Goal: Complete application form

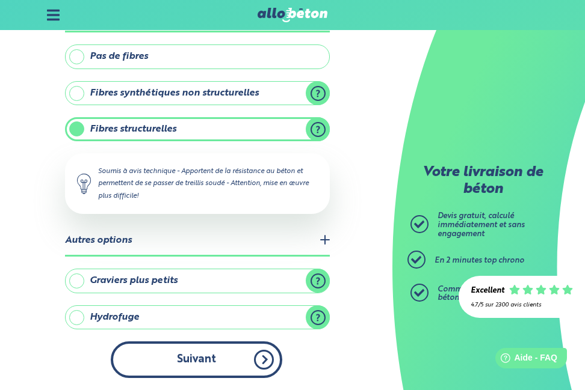
click at [236, 356] on button "Suivant" at bounding box center [196, 360] width 171 height 37
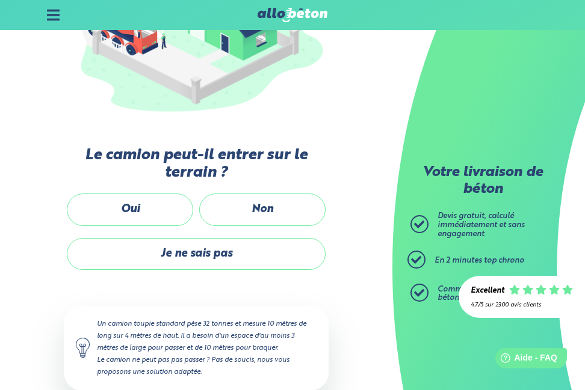
scroll to position [250, 0]
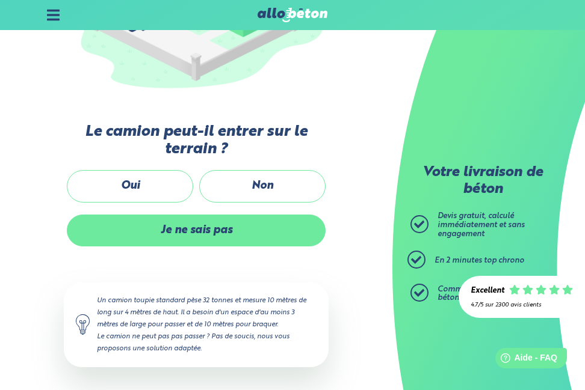
click at [158, 229] on label "Je ne sais pas" at bounding box center [196, 231] width 259 height 32
click at [0, 0] on input "Je ne sais pas" at bounding box center [0, 0] width 0 height 0
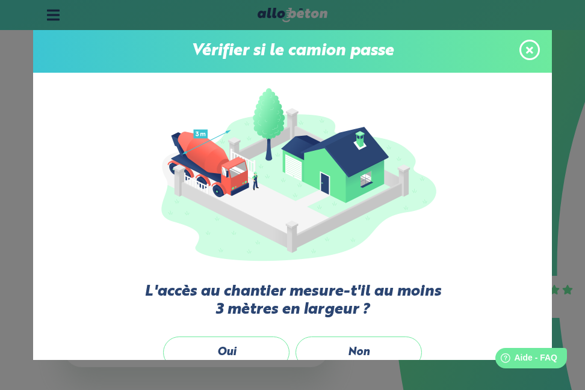
scroll to position [99, 0]
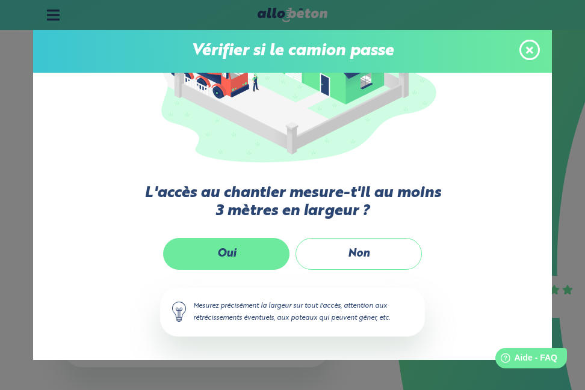
click at [255, 242] on label "Oui" at bounding box center [226, 254] width 126 height 32
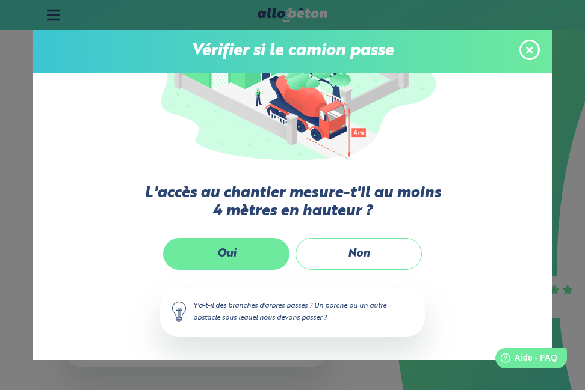
click at [247, 244] on label "Oui" at bounding box center [226, 254] width 126 height 32
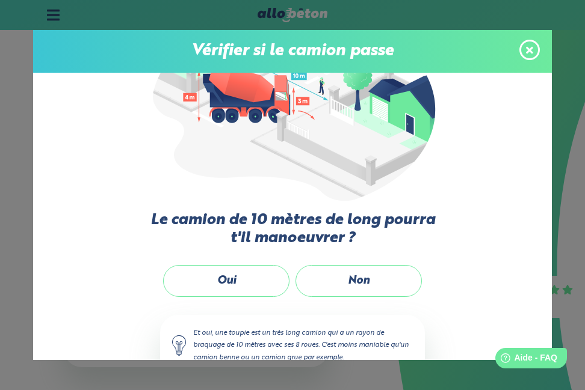
scroll to position [111, 0]
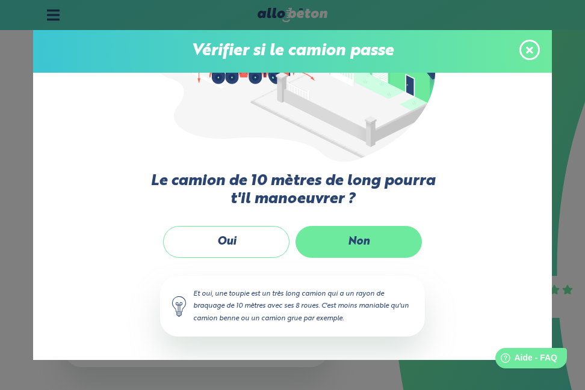
click at [304, 244] on label "Non" at bounding box center [358, 242] width 126 height 32
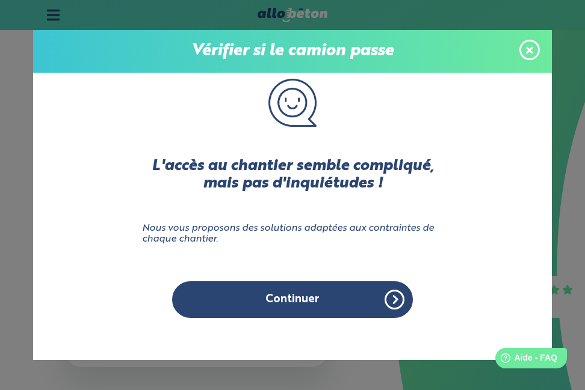
scroll to position [0, 0]
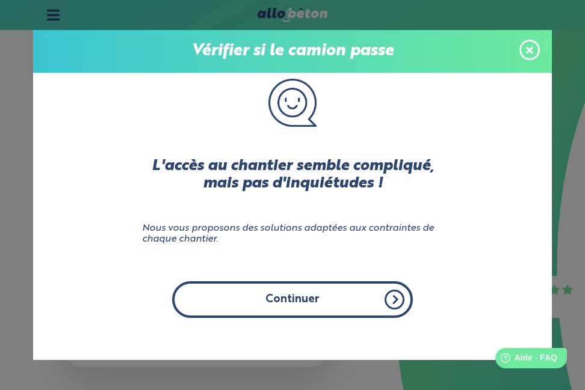
click at [292, 291] on button "Continuer" at bounding box center [292, 300] width 241 height 37
click input "Non" at bounding box center [0, 0] width 0 height 0
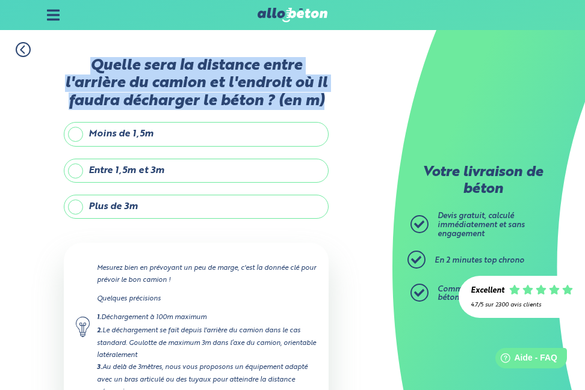
drag, startPoint x: 330, startPoint y: 102, endPoint x: 93, endPoint y: 58, distance: 241.1
click at [93, 58] on div "1. Votre projet 2. Votre chantier 3. Vos coordonnées 4. Votre commande Quelle s…" at bounding box center [196, 257] width 392 height 454
click at [143, 69] on label "Quelle sera la distance entre l'arrière du camion et l'endroit où il faudra déc…" at bounding box center [196, 83] width 265 height 53
drag, startPoint x: 90, startPoint y: 66, endPoint x: 339, endPoint y: 100, distance: 250.9
click at [339, 100] on div "1. Votre projet 2. Votre chantier 3. Vos coordonnées 4. Votre commande Quelle s…" at bounding box center [196, 257] width 392 height 454
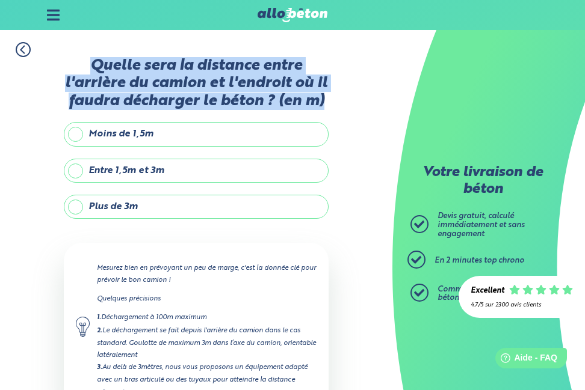
click at [338, 100] on div "1. Votre projet 2. Votre chantier 3. Vos coordonnées 4. Votre commande Quelle s…" at bounding box center [196, 257] width 392 height 454
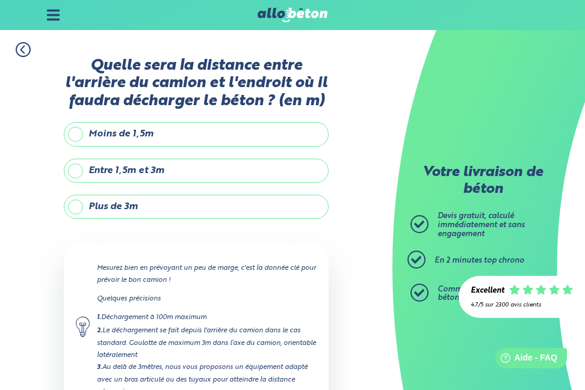
click at [143, 128] on label "Moins de 1,5m" at bounding box center [196, 134] width 265 height 24
click at [0, 0] on input "Moins de 1,5m" at bounding box center [0, 0] width 0 height 0
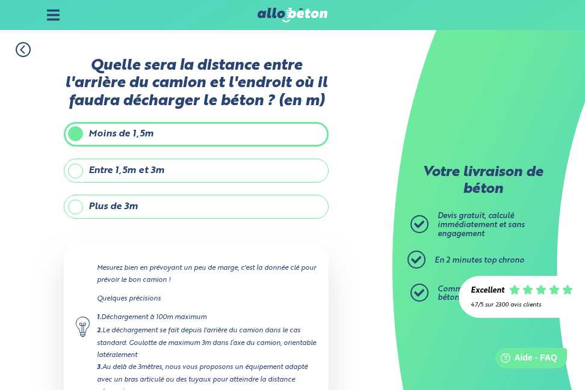
scroll to position [93, 0]
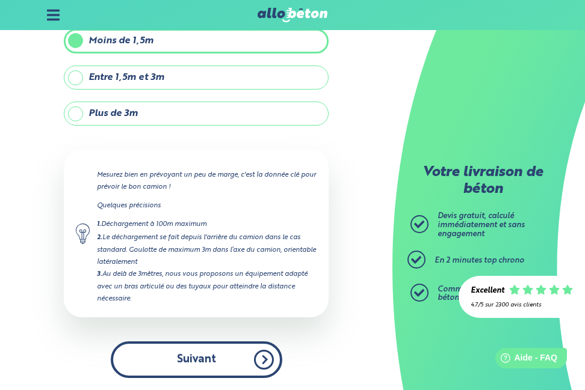
click at [200, 368] on button "Suivant" at bounding box center [196, 360] width 171 height 37
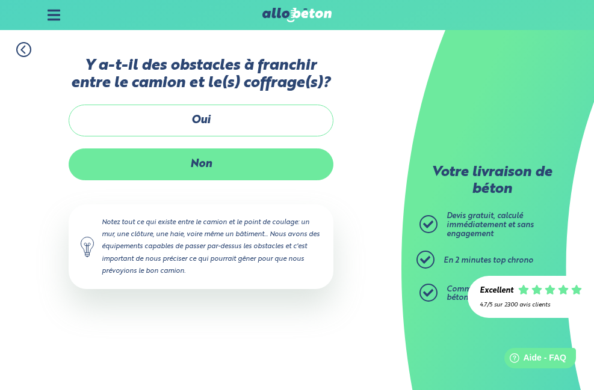
click at [203, 165] on label "Non" at bounding box center [201, 165] width 265 height 32
click at [0, 0] on input "Non" at bounding box center [0, 0] width 0 height 0
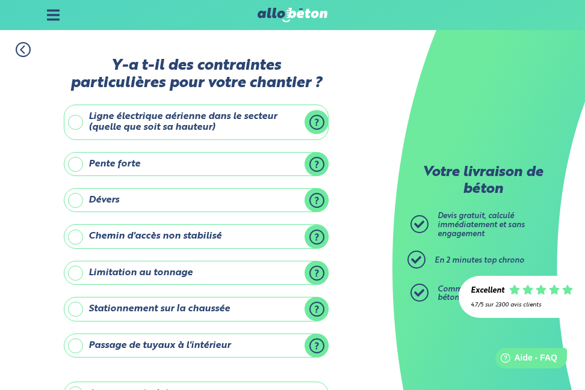
click at [322, 165] on label "Pente forte" at bounding box center [196, 164] width 265 height 24
click at [0, 0] on input "Pente forte" at bounding box center [0, 0] width 0 height 0
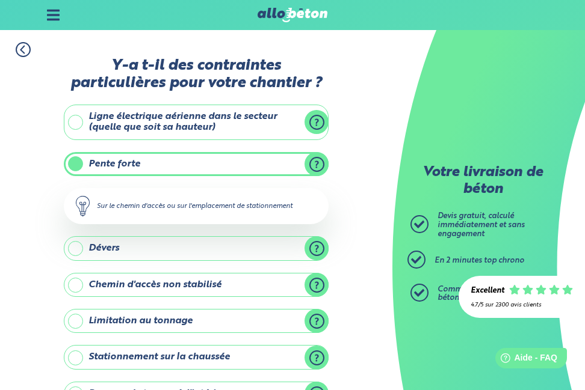
click at [322, 165] on label "Pente forte" at bounding box center [196, 164] width 265 height 24
click at [0, 0] on input "Pente forte" at bounding box center [0, 0] width 0 height 0
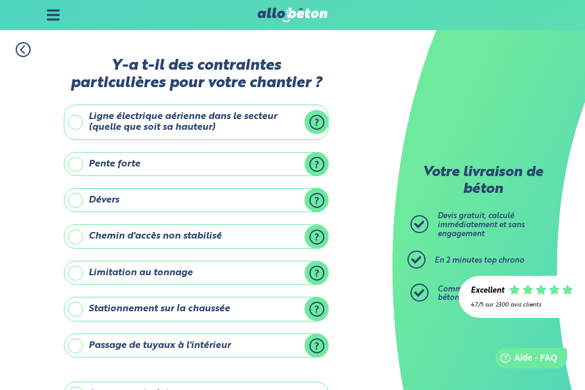
click at [210, 170] on label "Pente forte" at bounding box center [196, 164] width 265 height 24
click at [0, 0] on input "Pente forte" at bounding box center [0, 0] width 0 height 0
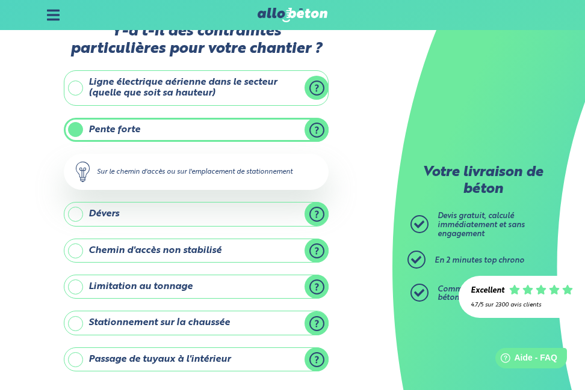
scroll to position [200, 0]
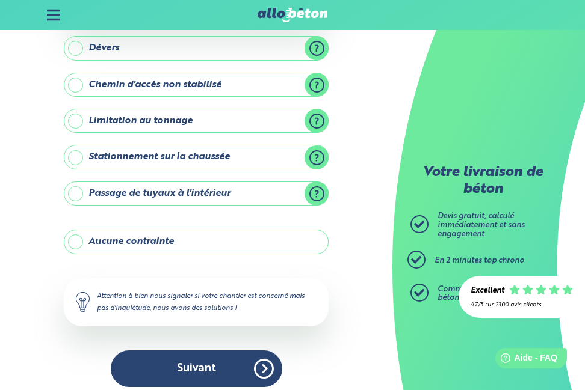
click at [324, 42] on label "Dévers" at bounding box center [196, 48] width 265 height 24
click at [0, 0] on input "Dévers" at bounding box center [0, 0] width 0 height 0
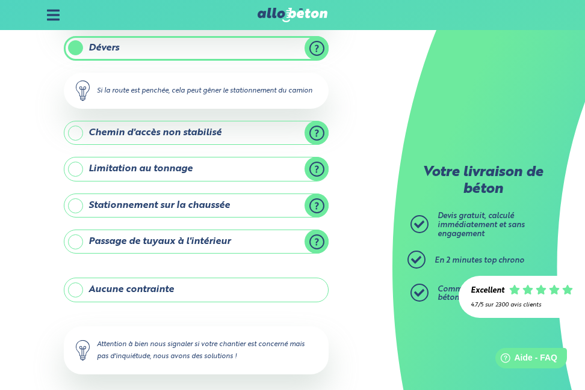
click at [324, 42] on label "Dévers" at bounding box center [196, 48] width 265 height 24
click at [0, 0] on input "Dévers" at bounding box center [0, 0] width 0 height 0
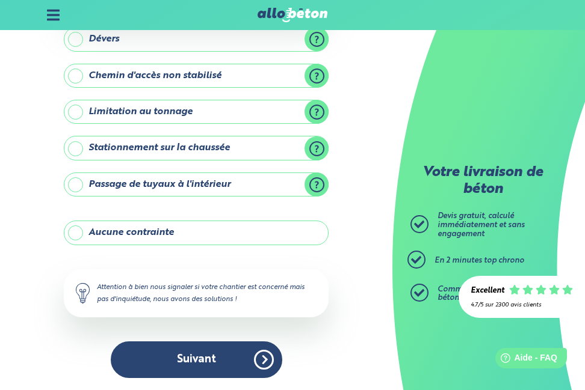
scroll to position [9, 0]
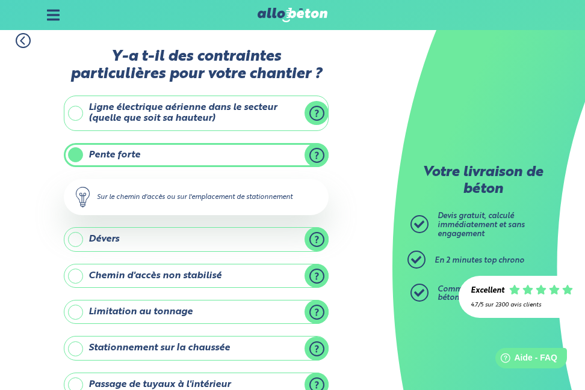
click at [321, 238] on label "Dévers" at bounding box center [196, 239] width 265 height 24
click at [0, 0] on input "Dévers" at bounding box center [0, 0] width 0 height 0
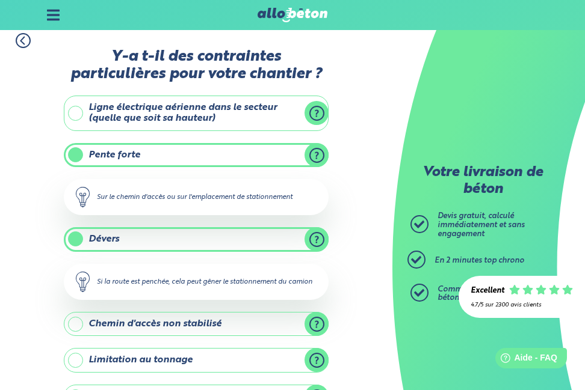
click at [322, 234] on label "Dévers" at bounding box center [196, 239] width 265 height 24
click at [0, 0] on input "Dévers" at bounding box center [0, 0] width 0 height 0
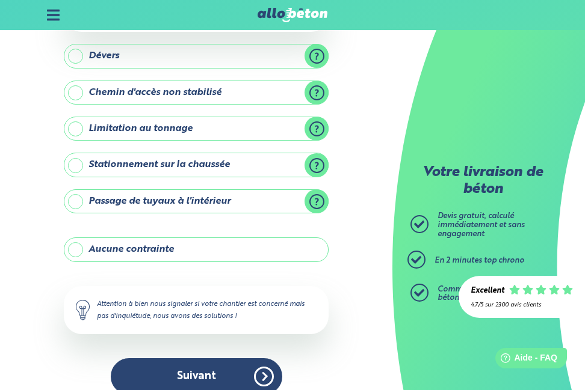
scroll to position [209, 0]
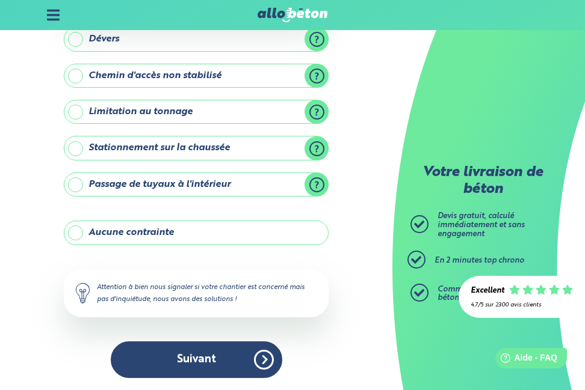
click at [314, 77] on label "Chemin d'accès non stabilisé" at bounding box center [196, 76] width 265 height 24
click at [0, 0] on input "Chemin d'accès non stabilisé" at bounding box center [0, 0] width 0 height 0
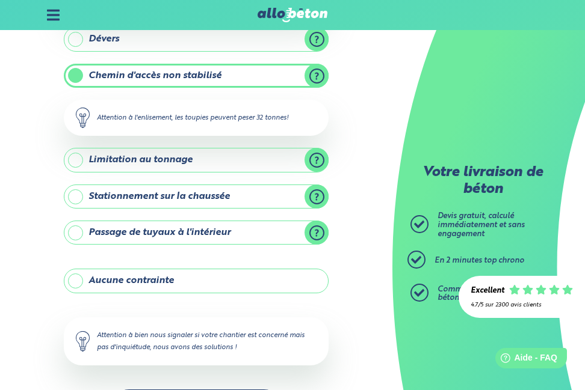
click at [314, 77] on label "Chemin d'accès non stabilisé" at bounding box center [196, 76] width 265 height 24
click at [0, 0] on input "Chemin d'accès non stabilisé" at bounding box center [0, 0] width 0 height 0
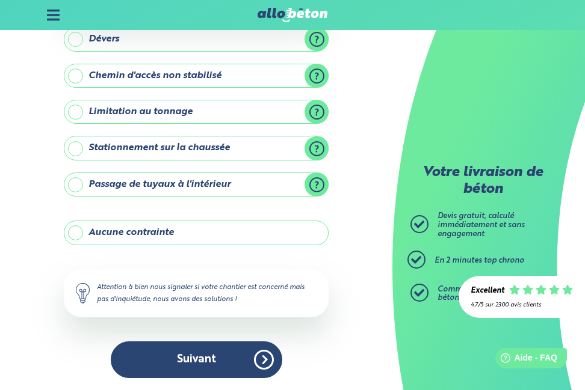
click at [200, 74] on label "Chemin d'accès non stabilisé" at bounding box center [196, 76] width 265 height 24
click at [0, 0] on input "Chemin d'accès non stabilisé" at bounding box center [0, 0] width 0 height 0
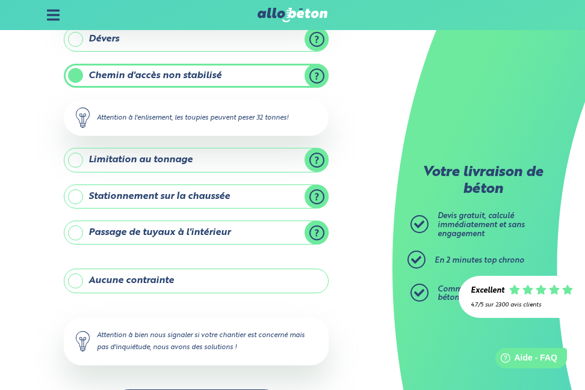
click at [322, 152] on label "Limitation au tonnage" at bounding box center [196, 160] width 265 height 24
click at [0, 0] on input "Limitation au tonnage" at bounding box center [0, 0] width 0 height 0
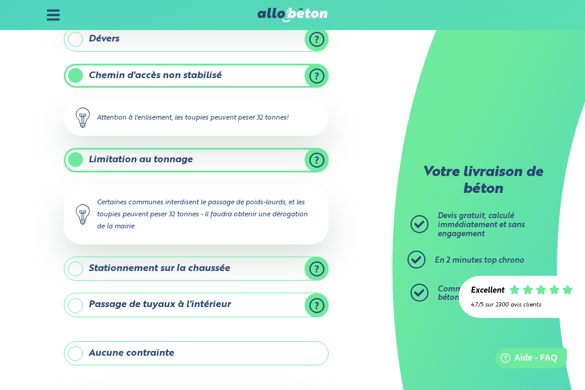
click at [322, 152] on label "Limitation au tonnage" at bounding box center [196, 160] width 265 height 24
click at [0, 0] on input "Limitation au tonnage" at bounding box center [0, 0] width 0 height 0
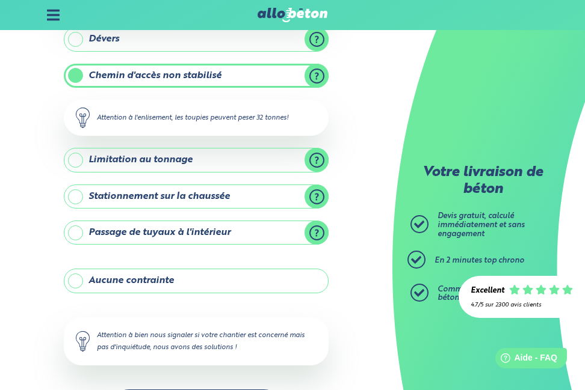
click at [327, 195] on label "Stationnement sur la chaussée" at bounding box center [196, 197] width 265 height 24
click at [0, 0] on input "Stationnement sur la chaussée" at bounding box center [0, 0] width 0 height 0
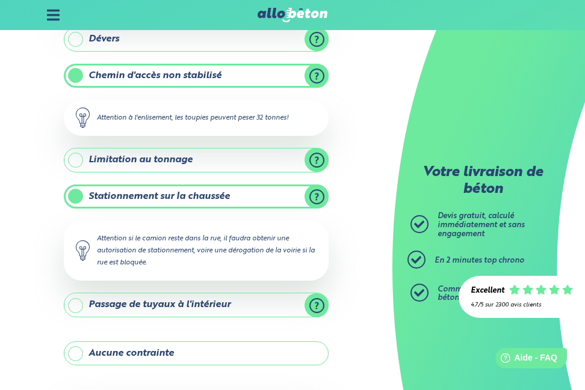
scroll to position [330, 0]
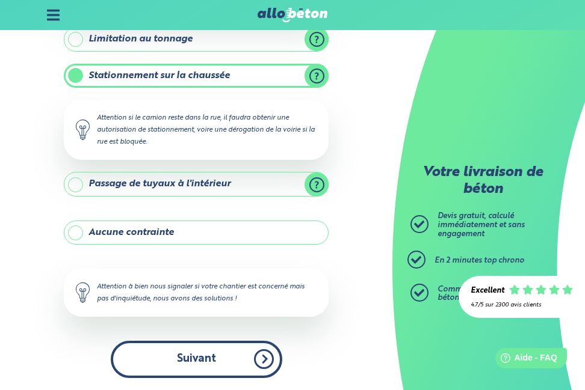
click at [241, 353] on button "Suivant" at bounding box center [196, 359] width 171 height 37
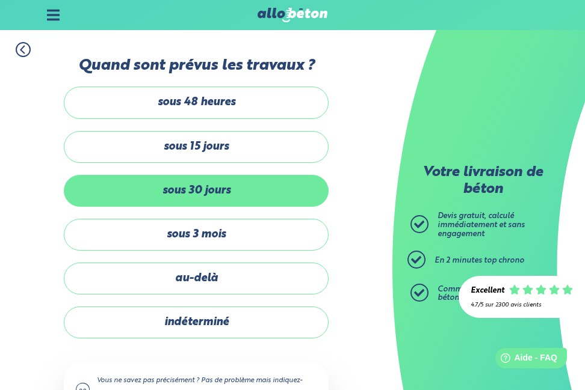
click at [238, 195] on label "sous 30 jours" at bounding box center [196, 191] width 265 height 32
click at [0, 0] on input "sous 30 jours" at bounding box center [0, 0] width 0 height 0
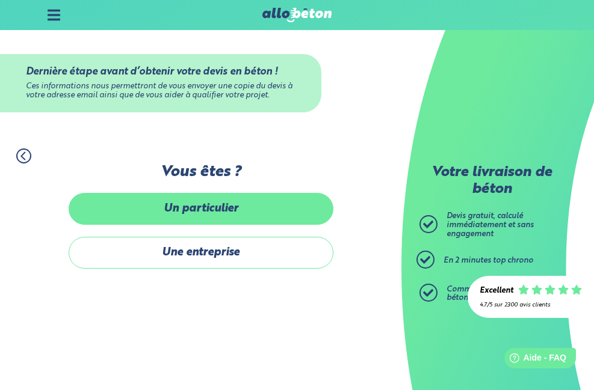
click at [239, 215] on label "Un particulier" at bounding box center [201, 209] width 265 height 32
click at [0, 0] on input "Un particulier" at bounding box center [0, 0] width 0 height 0
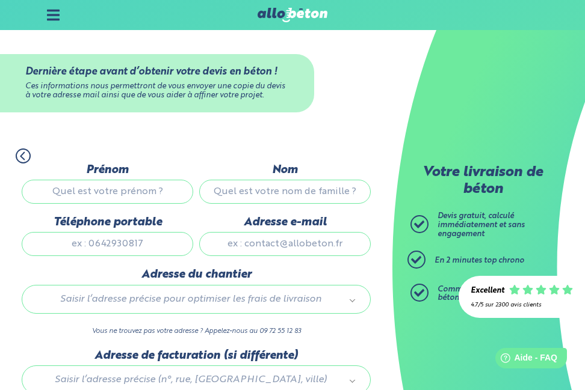
click at [189, 195] on input "Prénom" at bounding box center [107, 192] width 171 height 24
type input "[PERSON_NAME]"
click at [318, 192] on input "Nom" at bounding box center [284, 192] width 171 height 24
type input "BECART"
click at [129, 246] on input "Téléphone portable" at bounding box center [107, 244] width 171 height 24
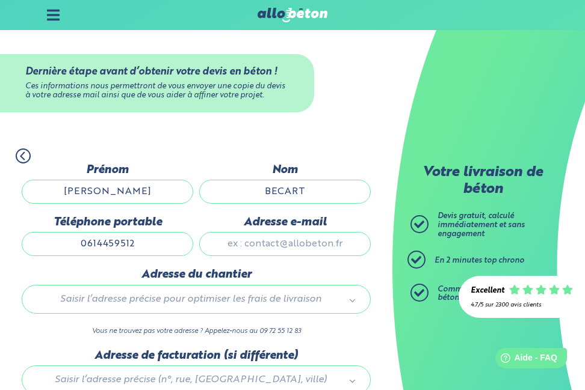
type input "0614459512"
click at [257, 245] on input "Adresse e-mail" at bounding box center [284, 244] width 171 height 24
type input "[EMAIL_ADDRESS][DOMAIN_NAME]"
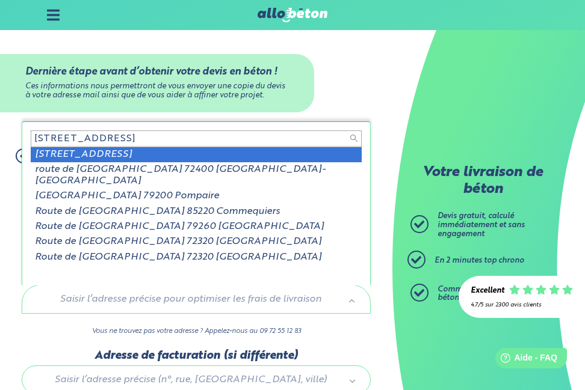
type input "[STREET_ADDRESS]"
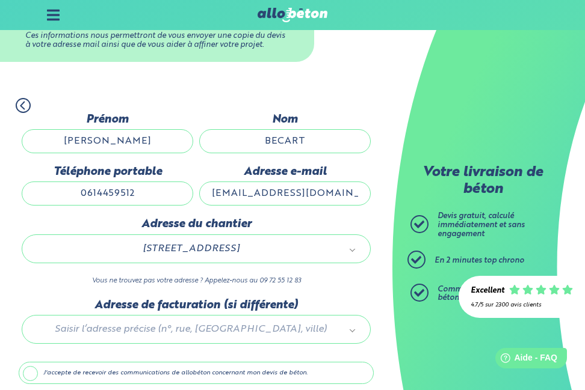
scroll to position [100, 0]
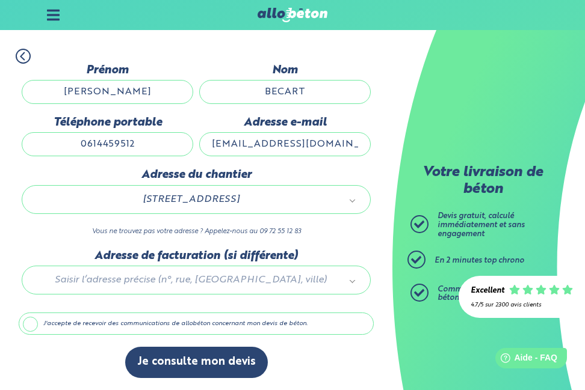
click at [158, 280] on div at bounding box center [196, 278] width 355 height 57
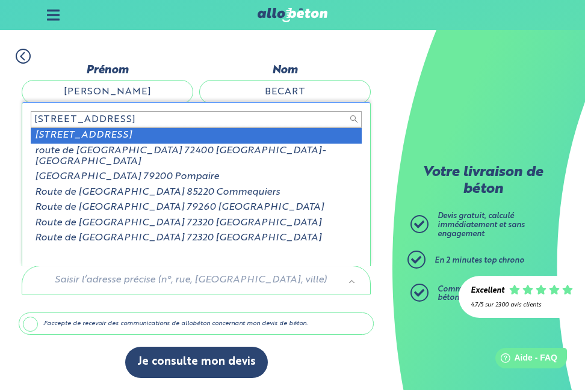
type input "[STREET_ADDRESS]"
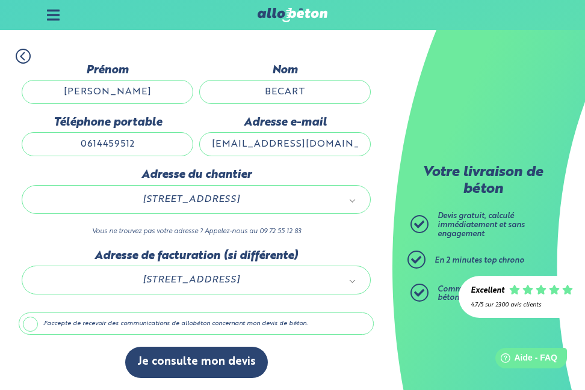
click at [26, 327] on label "J'accepte de recevoir des communications de allobéton concernant mon devis de b…" at bounding box center [196, 324] width 355 height 23
click at [0, 0] on input "J'accepte de recevoir des communications de allobéton concernant mon devis de b…" at bounding box center [0, 0] width 0 height 0
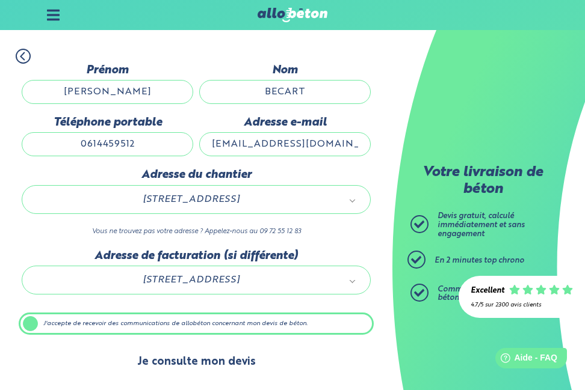
click at [203, 358] on button "Je consulte mon devis" at bounding box center [196, 362] width 143 height 31
